Goal: Transaction & Acquisition: Book appointment/travel/reservation

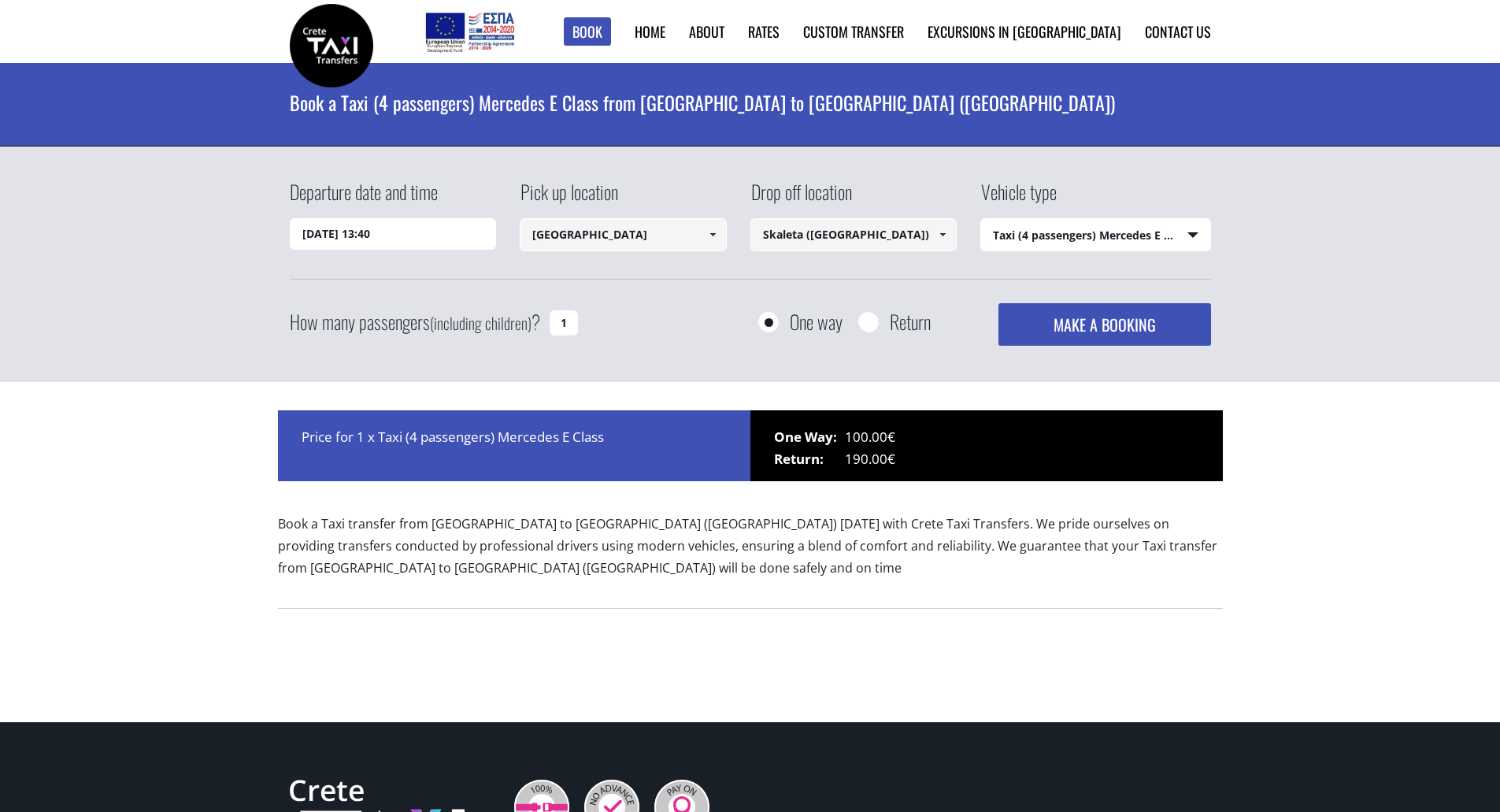
select select "540"
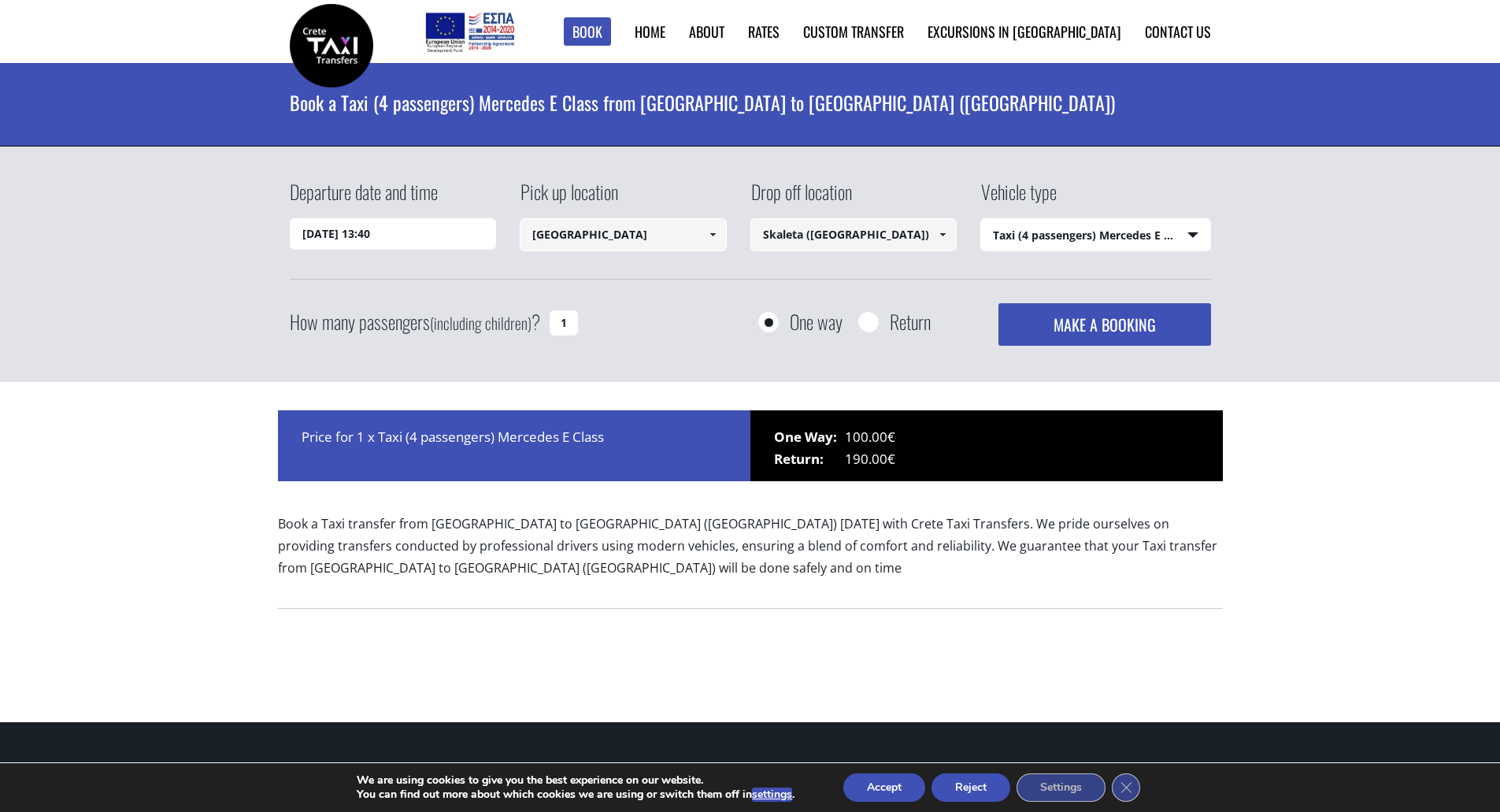
click at [315, 232] on input "[DATE] 13:40" at bounding box center [394, 234] width 207 height 32
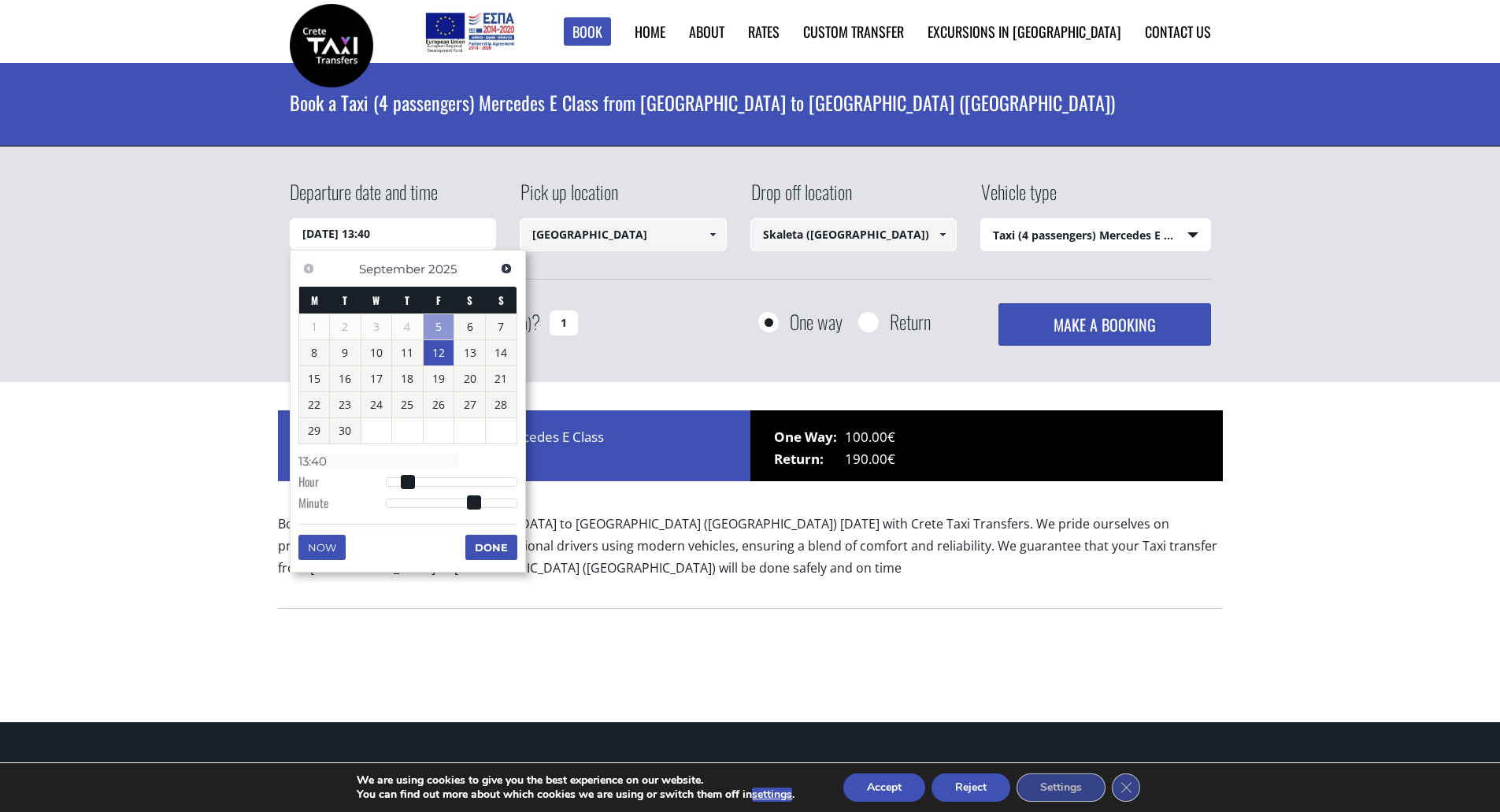
click at [443, 346] on link "12" at bounding box center [439, 353] width 31 height 25
click at [438, 356] on link "12" at bounding box center [439, 354] width 31 height 25
type input "[DATE] 01:00"
type input "01:00"
type input "[DATE] 02:00"
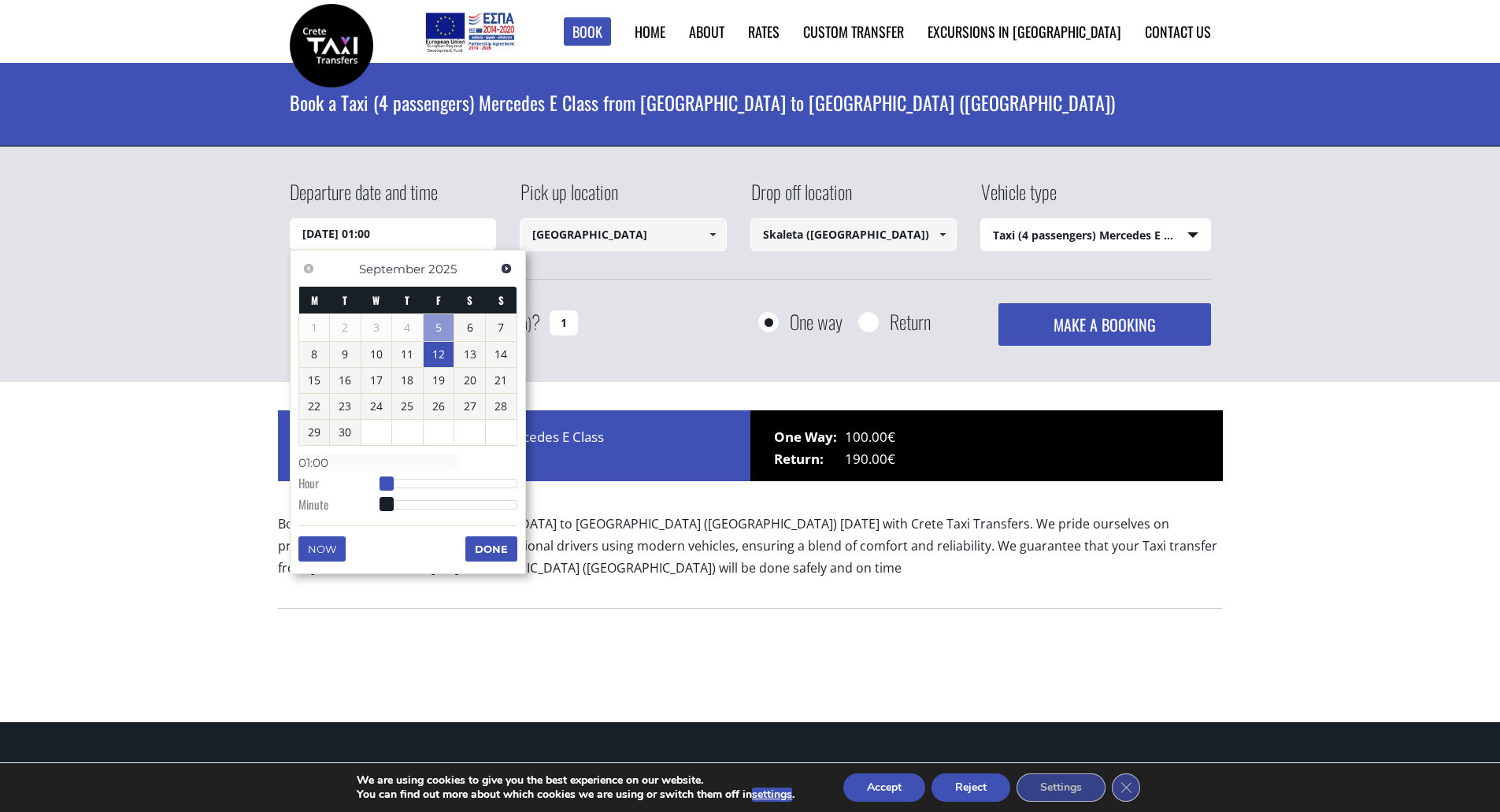
type input "02:00"
type input "[DATE] 03:00"
type input "03:00"
type input "[DATE] 04:00"
type input "04:00"
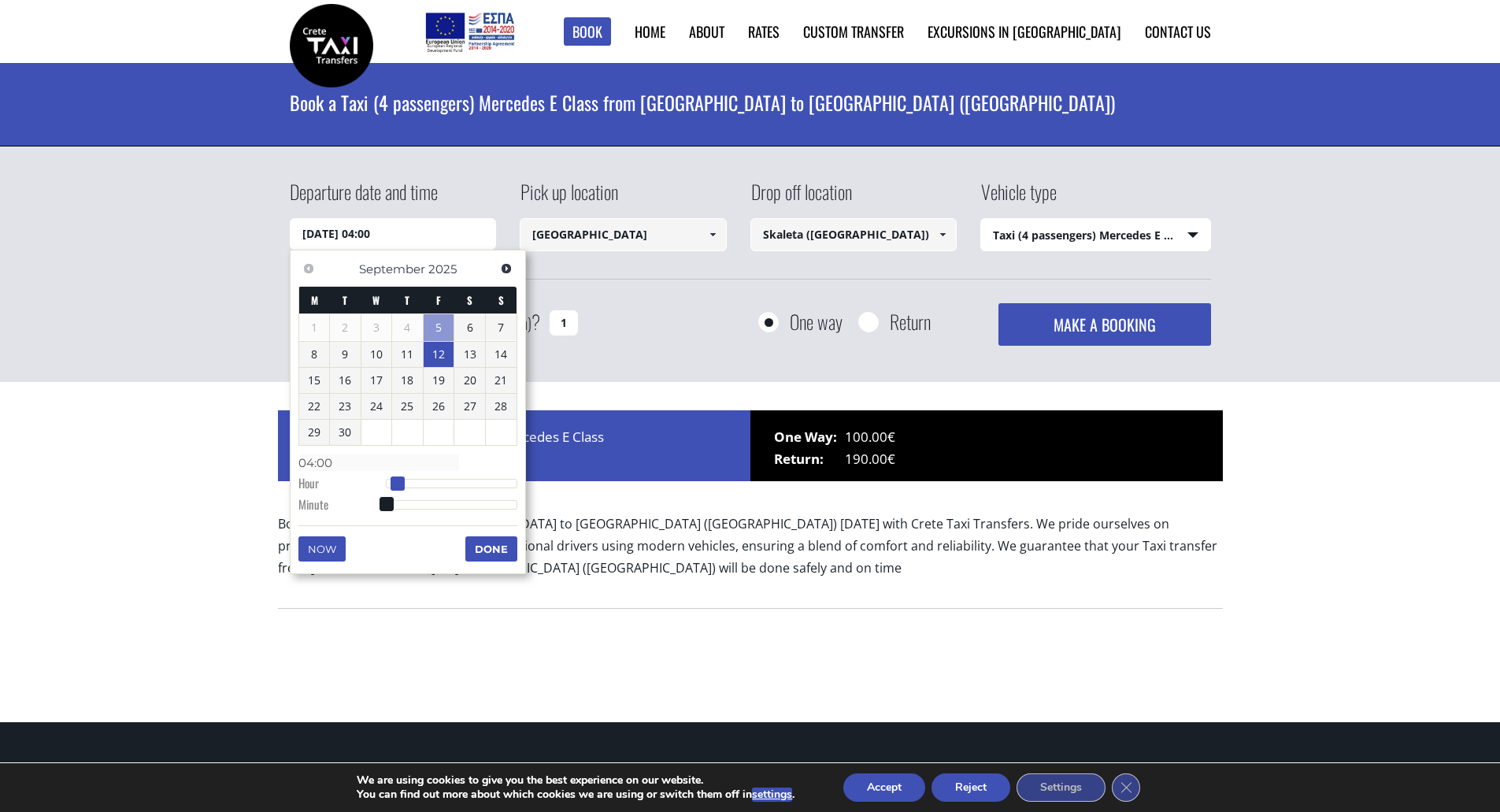
type input "[DATE] 05:00"
type input "05:00"
type input "[DATE] 06:00"
type input "06:00"
type input "[DATE] 07:00"
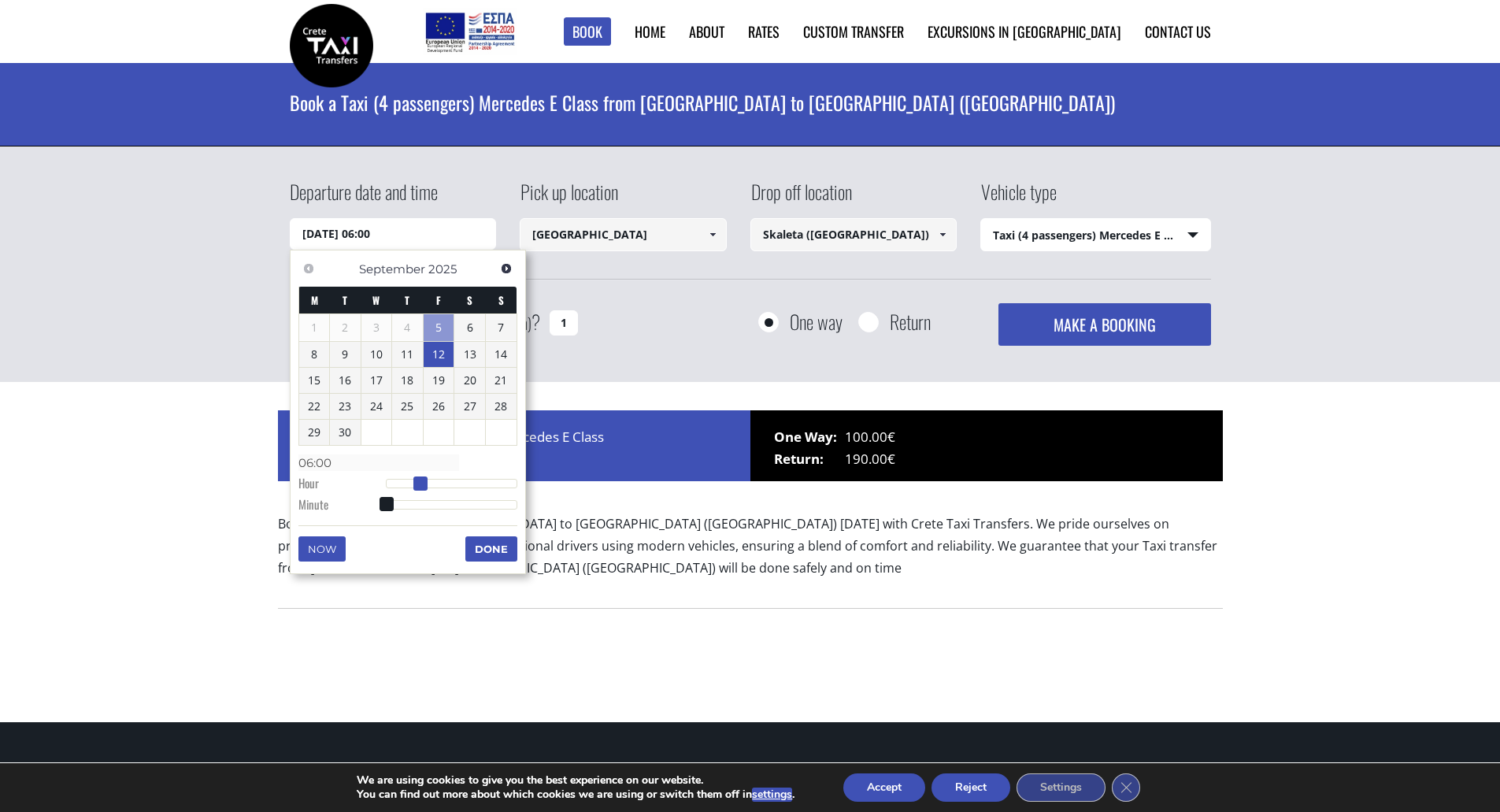
type input "07:00"
type input "[DATE] 08:00"
type input "08:00"
type input "[DATE] 09:00"
type input "09:00"
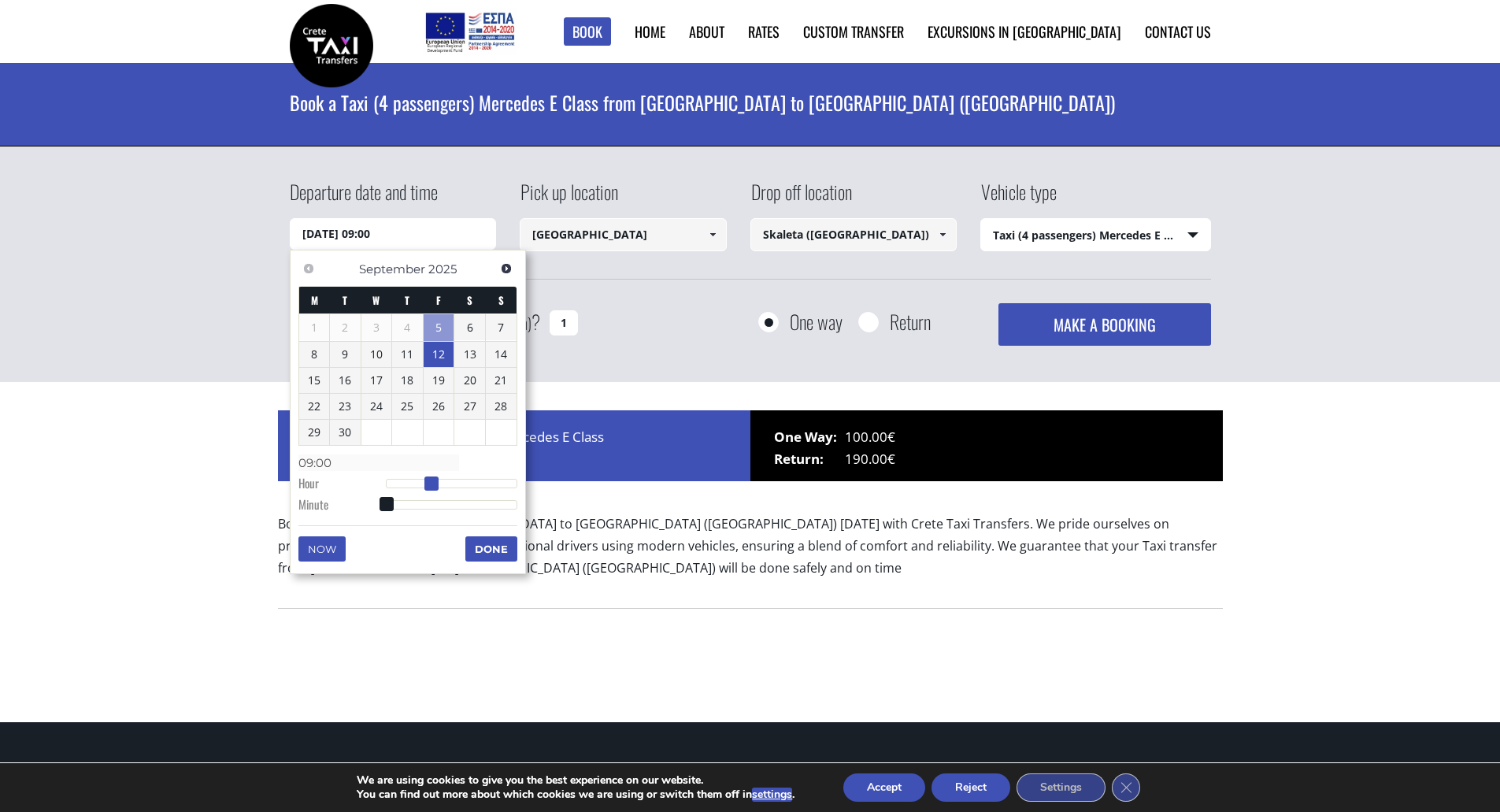
type input "[DATE] 10:00"
type input "10:00"
type input "[DATE] 11:00"
type input "11:00"
type input "[DATE] 12:00"
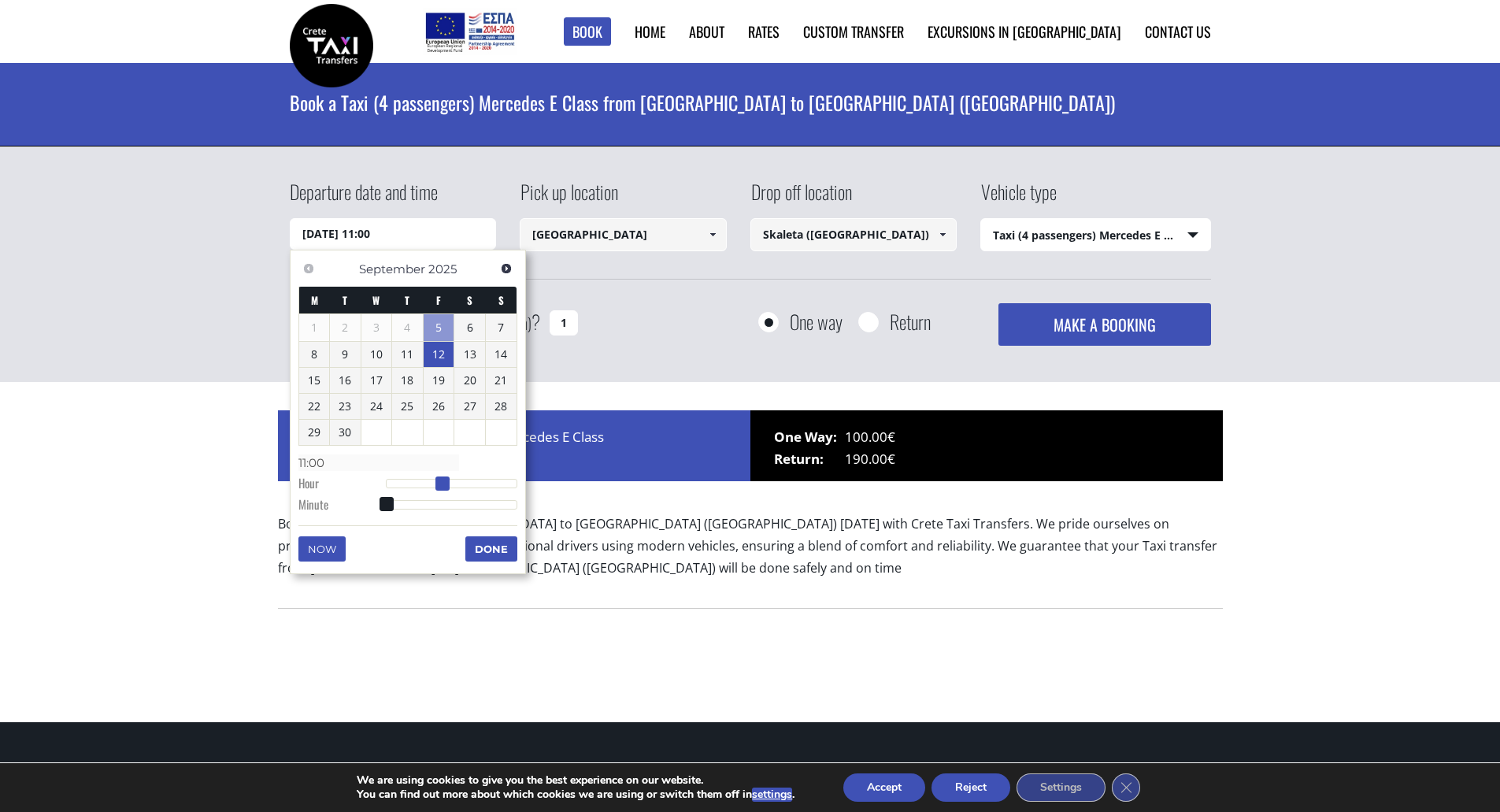
type input "12:00"
type input "[DATE] 13:00"
type input "13:00"
type input "[DATE] 14:00"
type input "14:00"
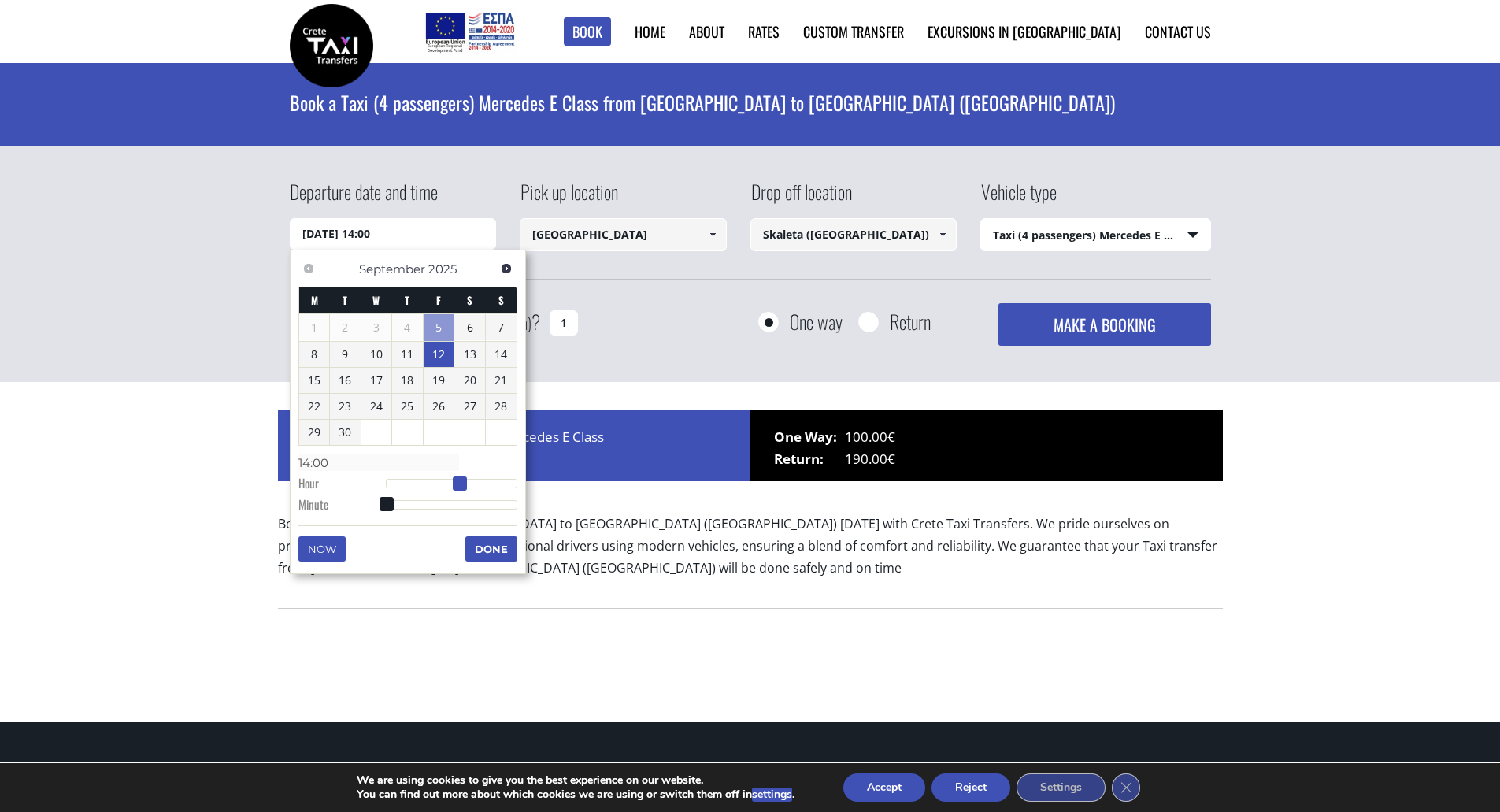
type input "[DATE] 15:00"
type input "15:00"
type input "[DATE] 16:00"
type input "16:00"
type input "[DATE] 17:00"
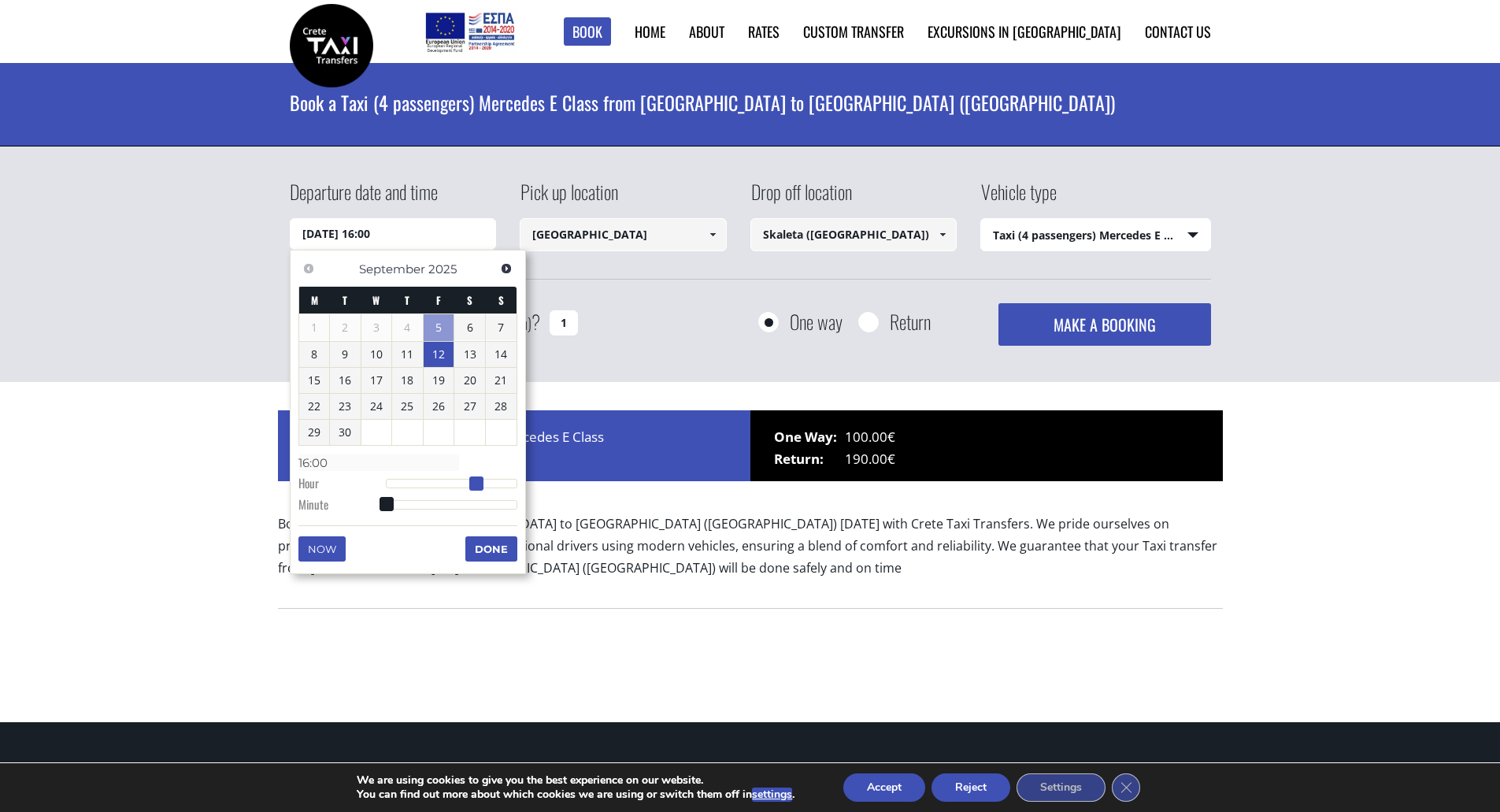
type input "17:00"
type input "[DATE] 18:00"
type input "18:00"
type input "[DATE] 19:00"
type input "19:00"
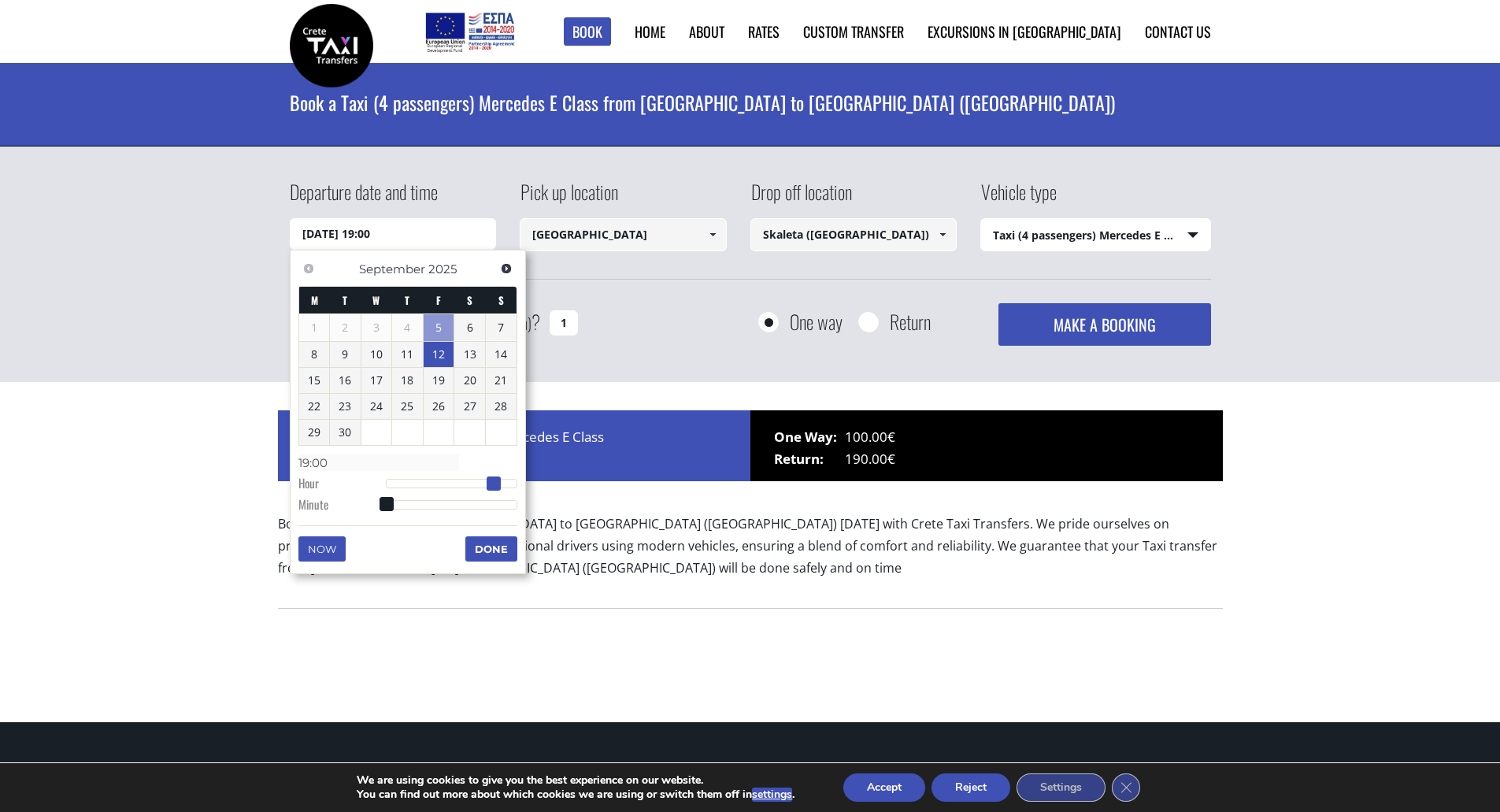
drag, startPoint x: 388, startPoint y: 483, endPoint x: 495, endPoint y: 482, distance: 107.0
click at [495, 482] on span at bounding box center [493, 483] width 14 height 14
click at [495, 553] on button "Done" at bounding box center [491, 549] width 52 height 25
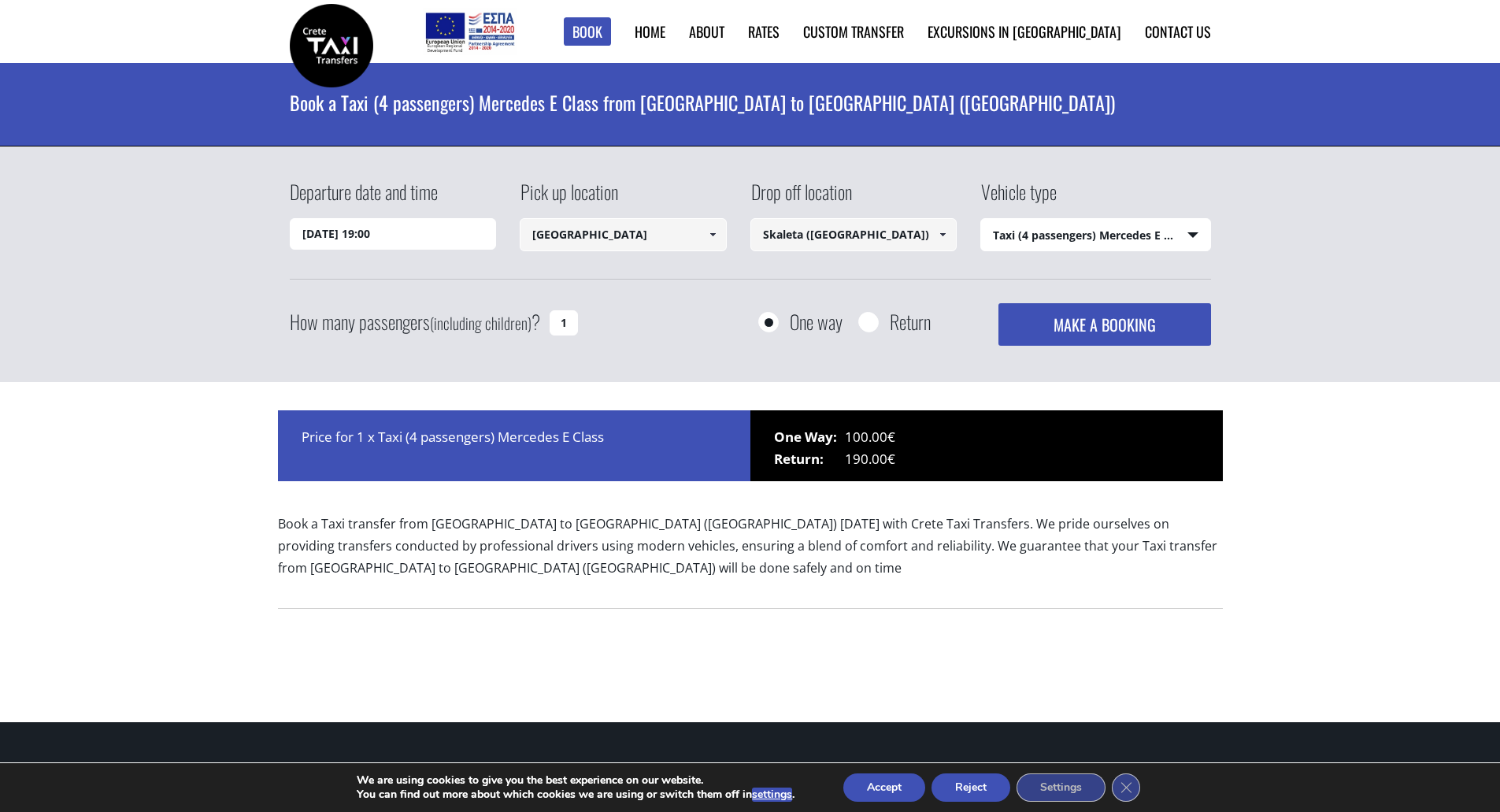
click at [775, 233] on input "Skaleta ([GEOGRAPHIC_DATA])" at bounding box center [854, 235] width 207 height 33
drag, startPoint x: 881, startPoint y: 236, endPoint x: 738, endPoint y: 236, distance: 143.0
click at [738, 236] on div "Departure date and time [DATE] 19:00 Pick up location [GEOGRAPHIC_DATA] Select …" at bounding box center [750, 229] width 922 height 102
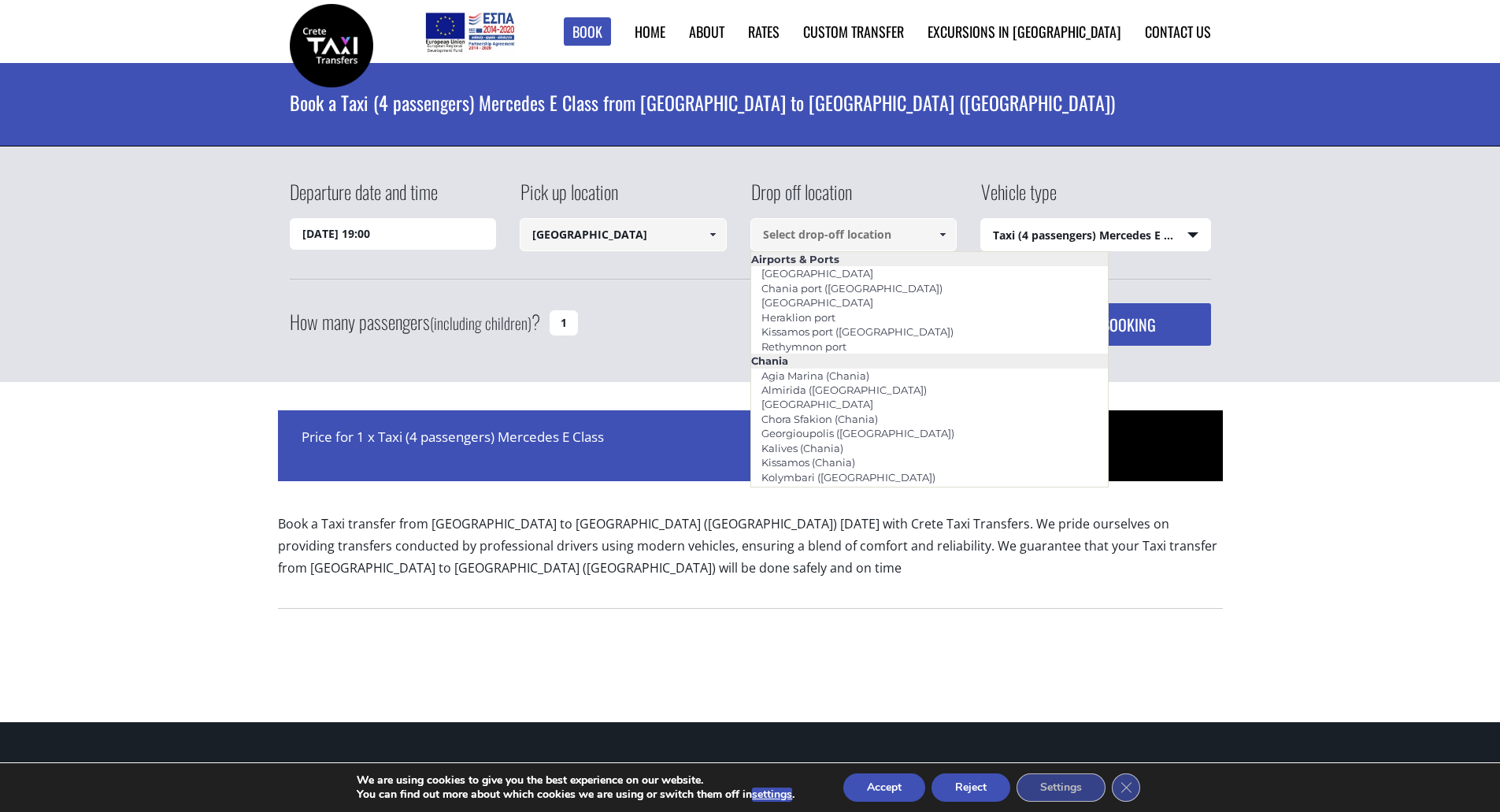
paste input "Pearl SeaBreeze Suites"
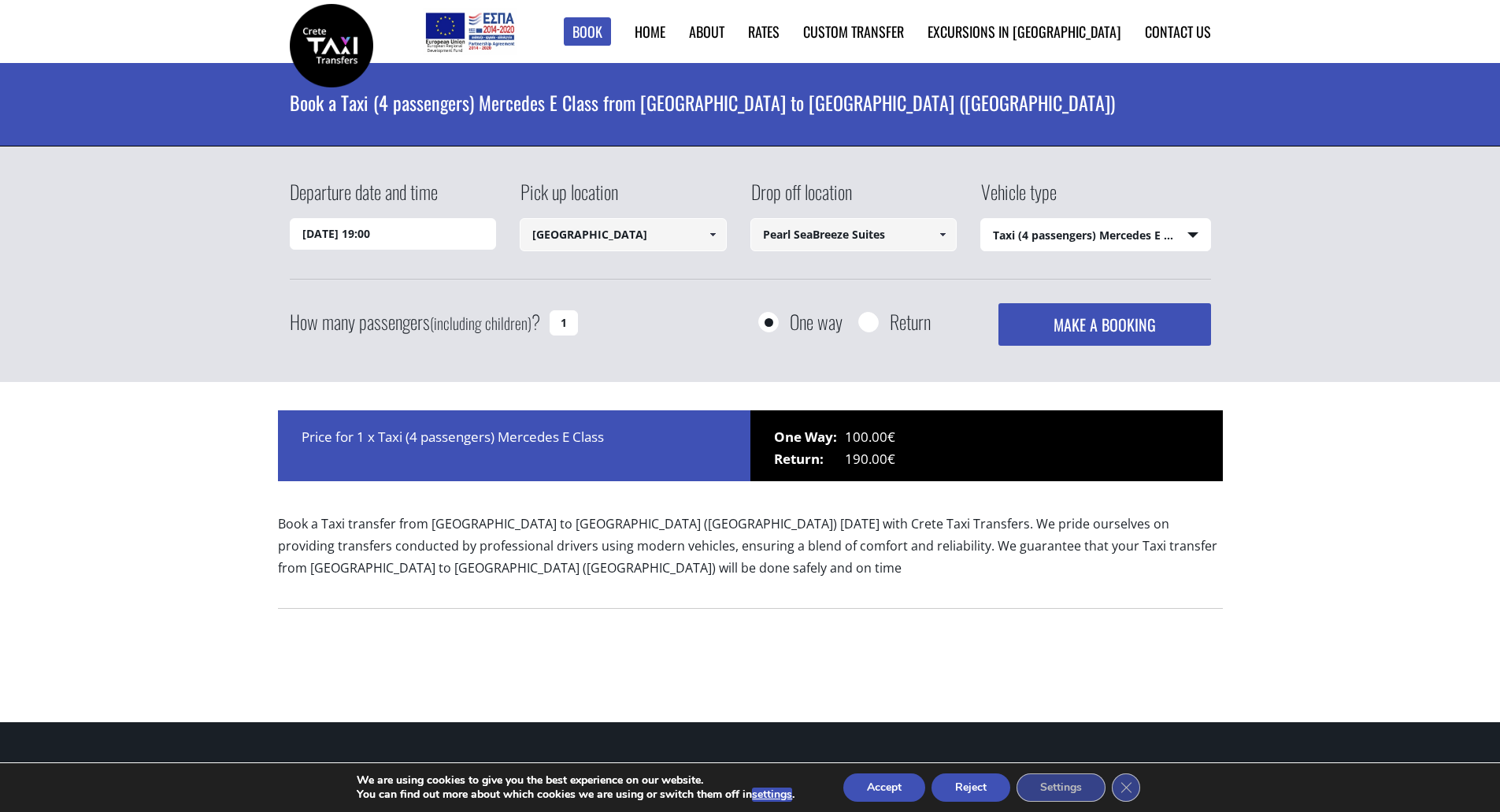
type input "Pearl SeaBreeze Suites"
drag, startPoint x: 569, startPoint y: 322, endPoint x: 555, endPoint y: 322, distance: 14.0
click at [555, 322] on input "1" at bounding box center [564, 322] width 28 height 25
type input "2"
click at [1076, 237] on select "Select vehicle type Taxi (4 passengers) Mercedes E Class Mini Van (7 passengers…" at bounding box center [1096, 236] width 229 height 33
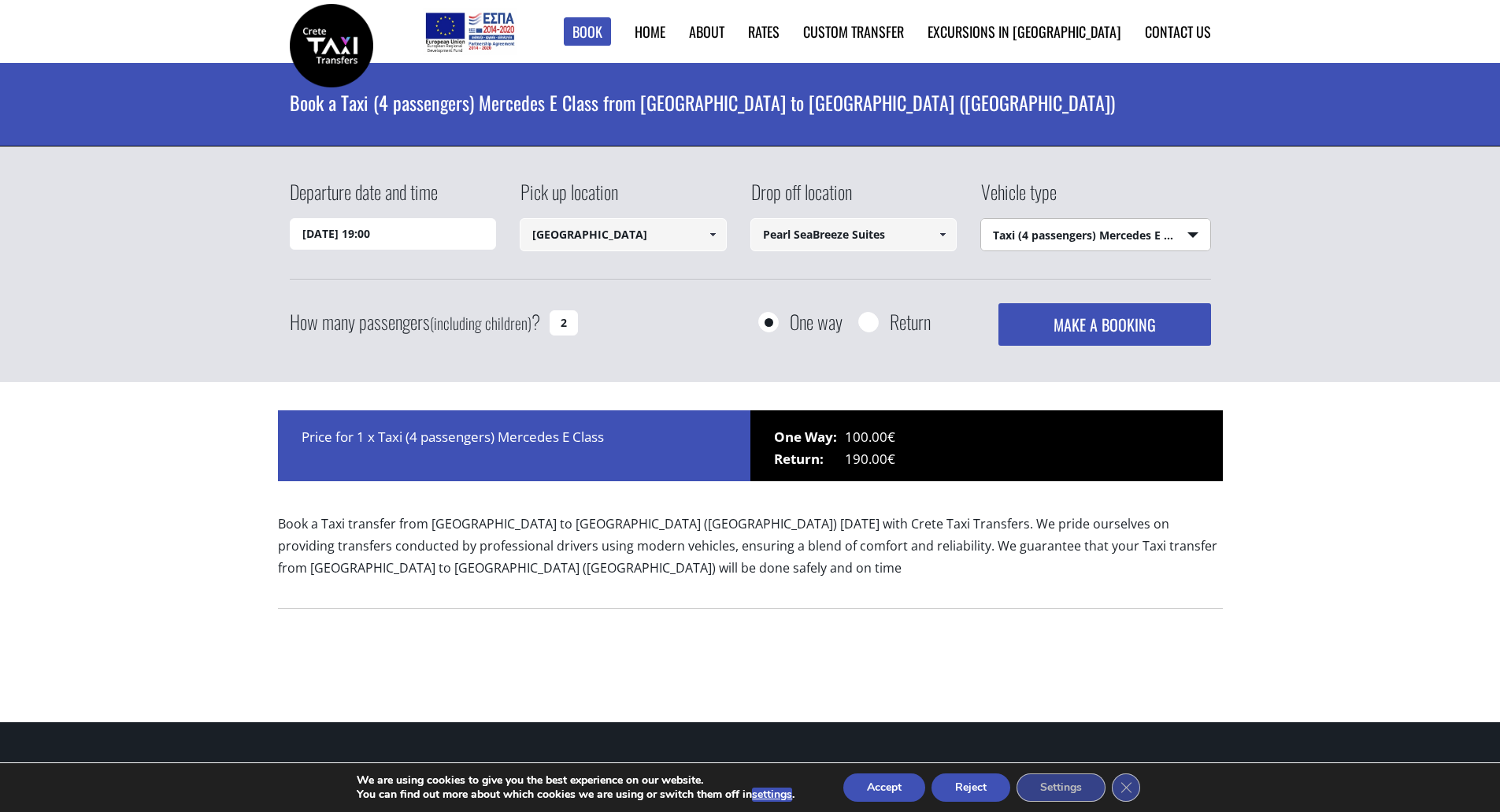
click at [981, 219] on select "Select vehicle type Taxi (4 passengers) Mercedes E Class Mini Van (7 passengers…" at bounding box center [1096, 236] width 229 height 33
click at [1081, 324] on button "MAKE A BOOKING" at bounding box center [1105, 324] width 212 height 43
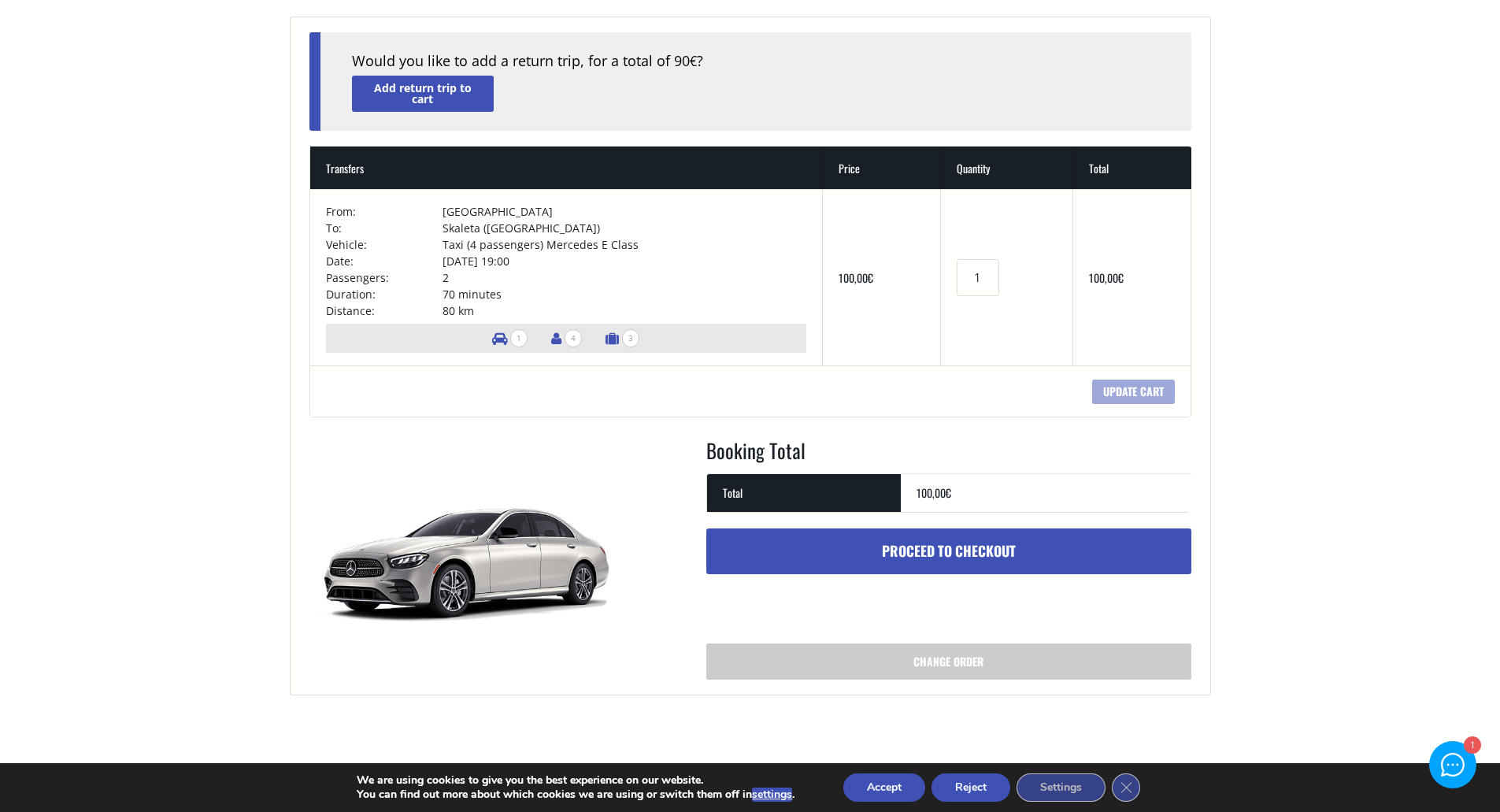
scroll to position [79, 0]
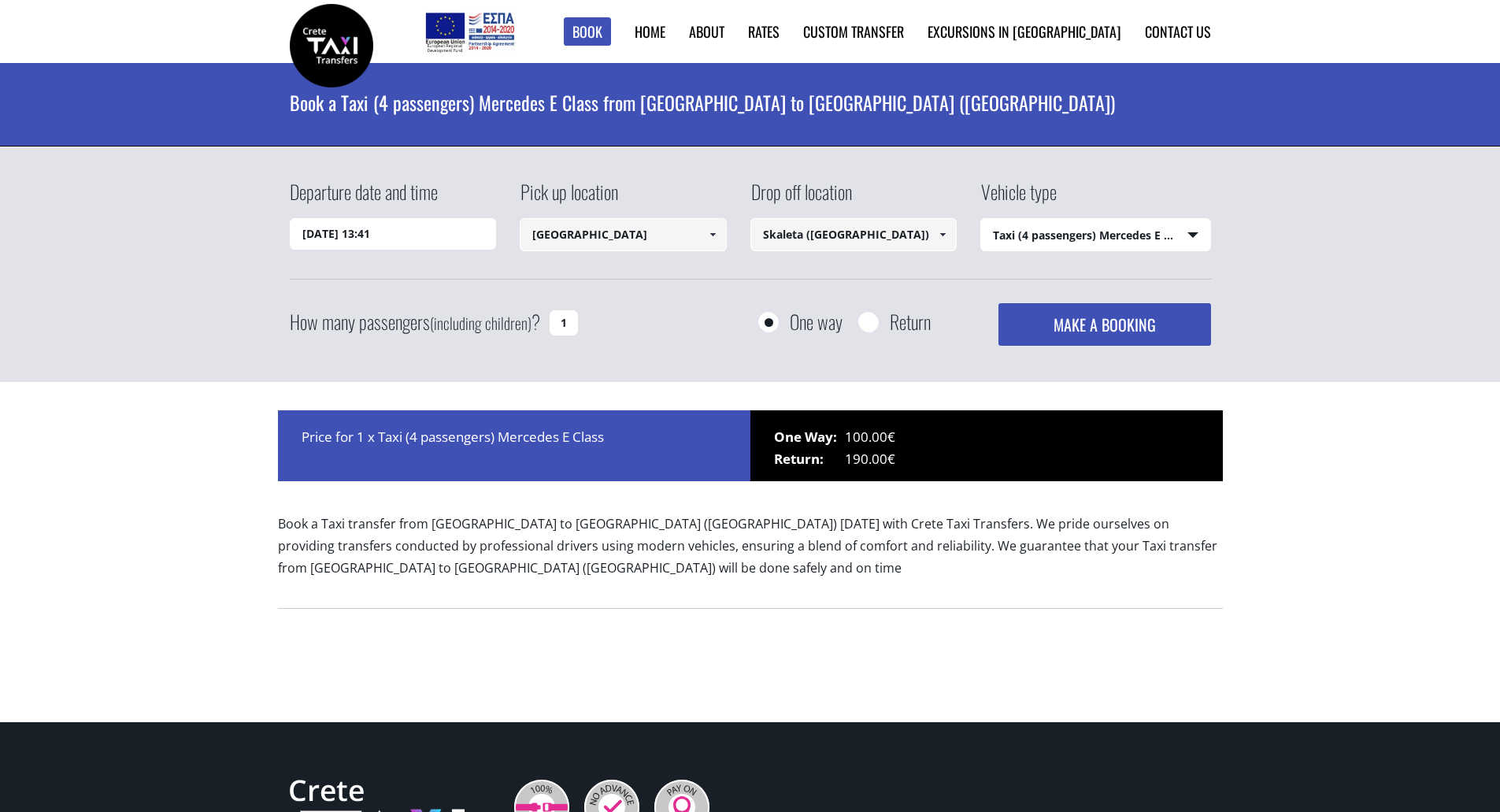
select select "540"
